Goal: Information Seeking & Learning: Find specific page/section

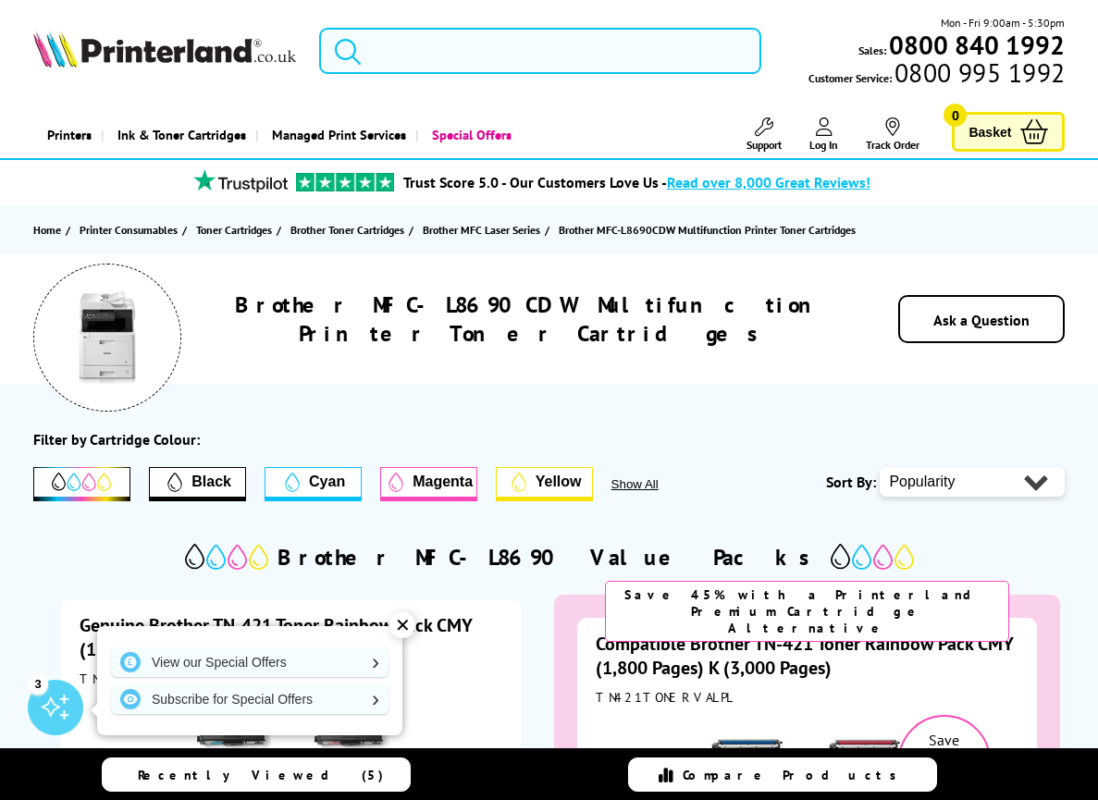
click at [455, 55] on input "search" at bounding box center [540, 51] width 442 height 46
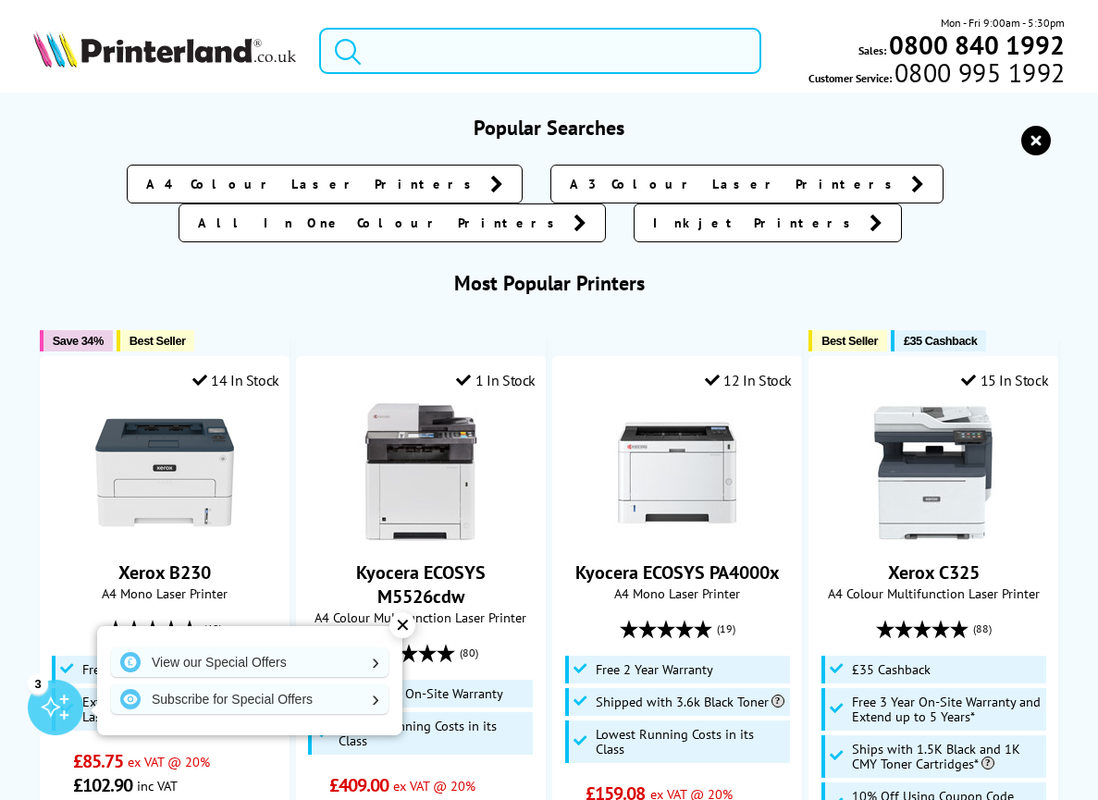
paste input "Toshiba e-studio 5005 AC"
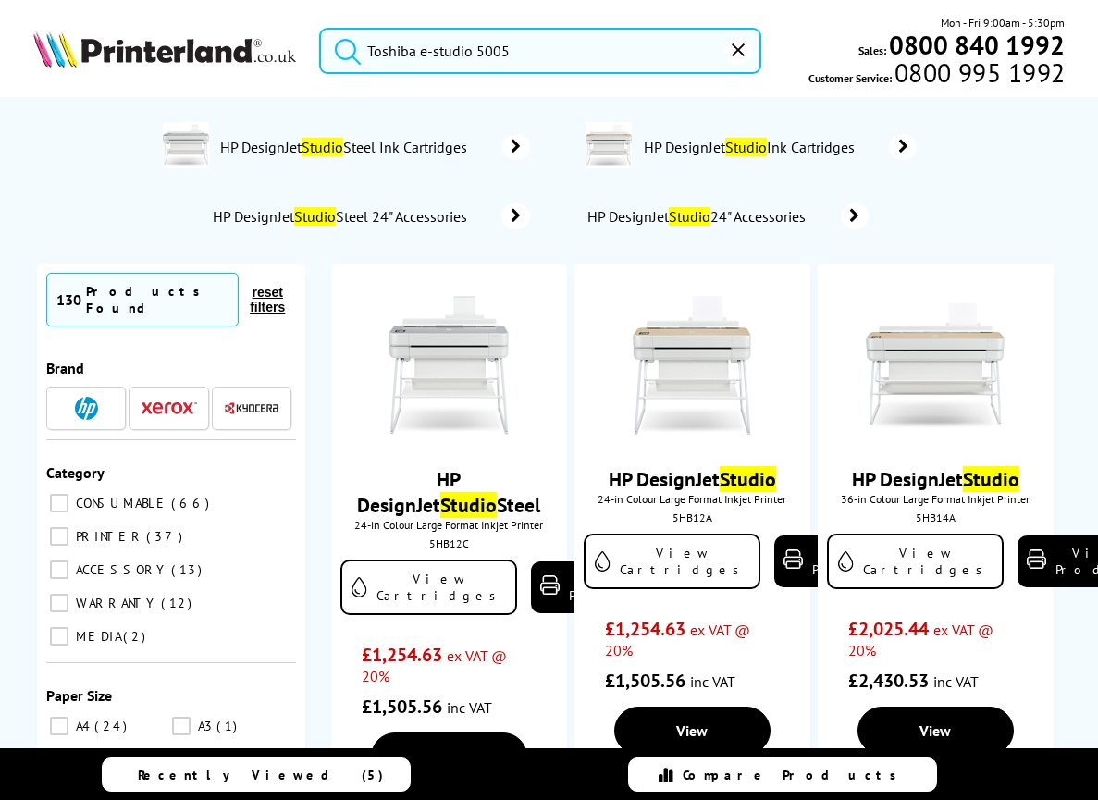
click at [555, 60] on input "Toshiba e-studio 5005" at bounding box center [540, 51] width 442 height 46
drag, startPoint x: 475, startPoint y: 49, endPoint x: 416, endPoint y: 47, distance: 58.3
click at [416, 47] on input "Toshiba e-studio 5005" at bounding box center [540, 51] width 442 height 46
drag, startPoint x: 644, startPoint y: 53, endPoint x: 564, endPoint y: 50, distance: 79.6
click at [564, 50] on input "Toshiba Toshiba e-studio 5005 AC5005" at bounding box center [540, 51] width 442 height 46
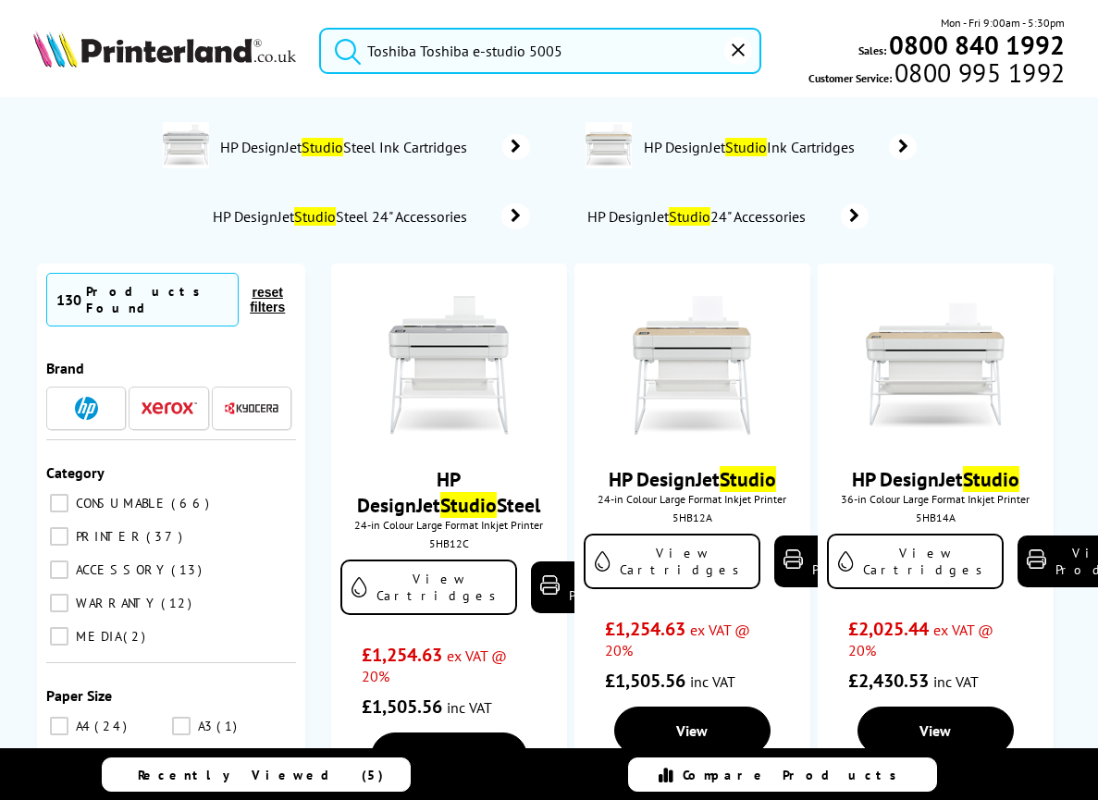
drag, startPoint x: 420, startPoint y: 44, endPoint x: 325, endPoint y: 46, distance: 95.3
click at [325, 46] on form "Toshiba Toshiba e-studio 5005" at bounding box center [540, 51] width 442 height 46
click at [542, 48] on input "Toshiba e-studio 5005" at bounding box center [540, 51] width 442 height 46
type input "Toshiba e-studio 5005"
click at [320, 28] on button "submit" at bounding box center [343, 48] width 46 height 41
